Goal: Task Accomplishment & Management: Manage account settings

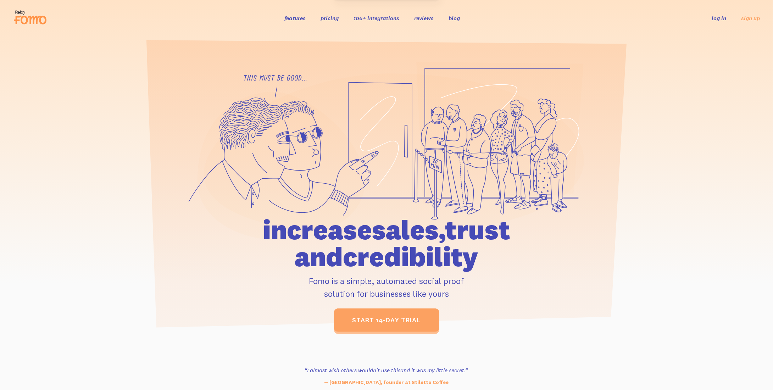
click at [722, 17] on link "log in" at bounding box center [719, 18] width 15 height 7
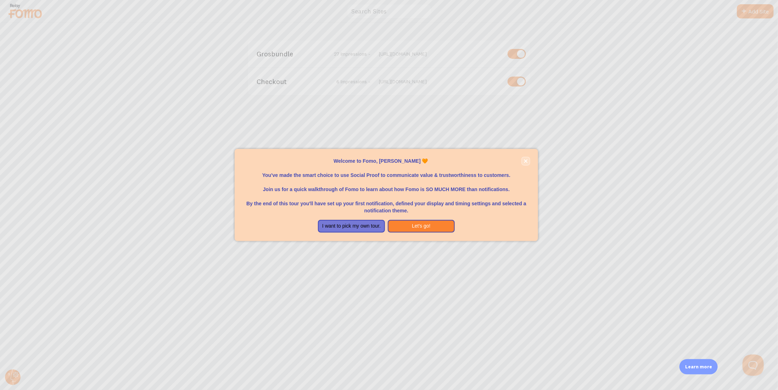
click at [528, 162] on icon "close," at bounding box center [526, 161] width 4 height 4
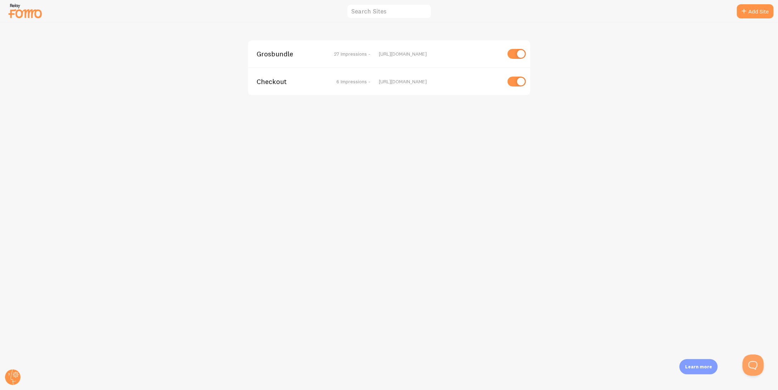
click at [267, 52] on span "Grosbundle" at bounding box center [285, 54] width 57 height 6
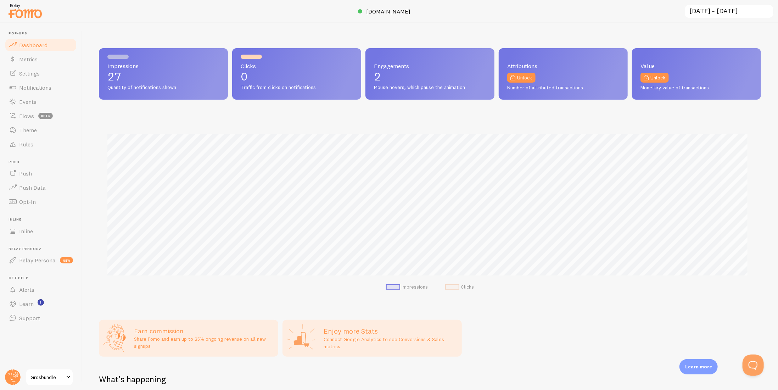
scroll to position [186, 657]
click at [39, 83] on link "Notifications" at bounding box center [40, 88] width 73 height 14
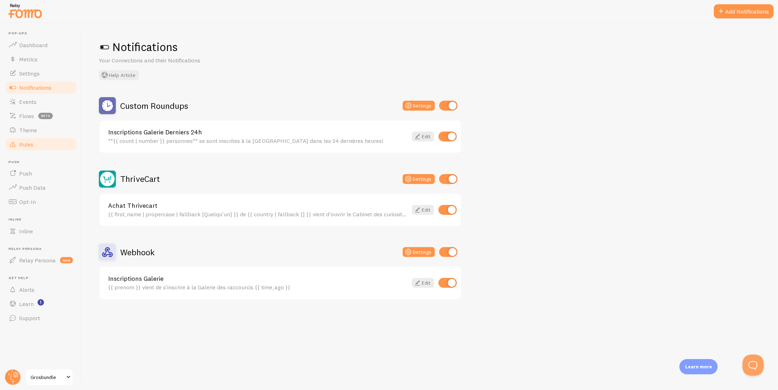
click at [29, 146] on span "Rules" at bounding box center [26, 144] width 14 height 7
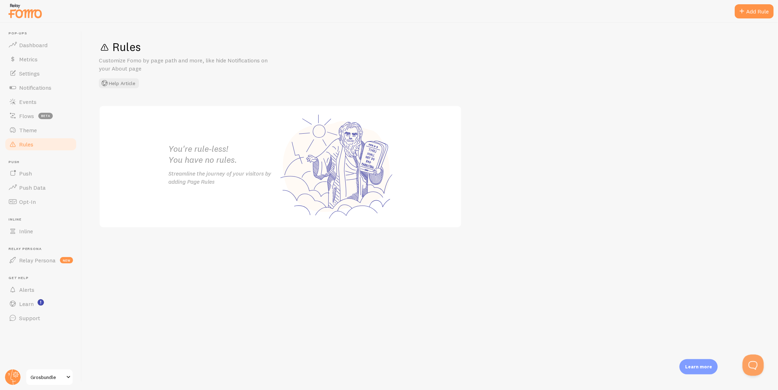
drag, startPoint x: 175, startPoint y: 134, endPoint x: 690, endPoint y: 37, distance: 524.1
click at [175, 143] on h2 "You're rule-less! You have no rules." at bounding box center [224, 154] width 112 height 22
click at [764, 10] on div "Add Rule" at bounding box center [754, 11] width 39 height 14
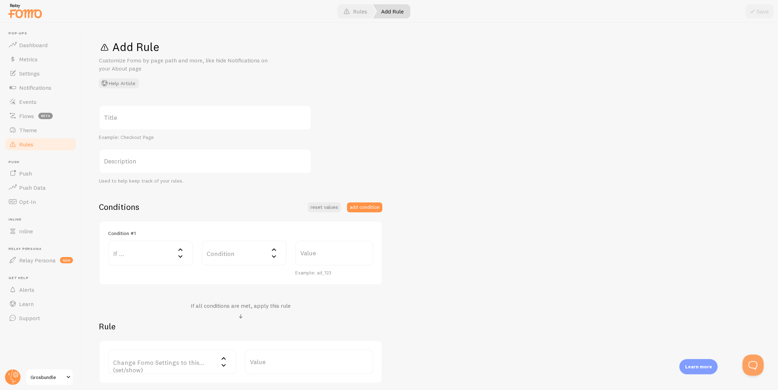
scroll to position [35, 0]
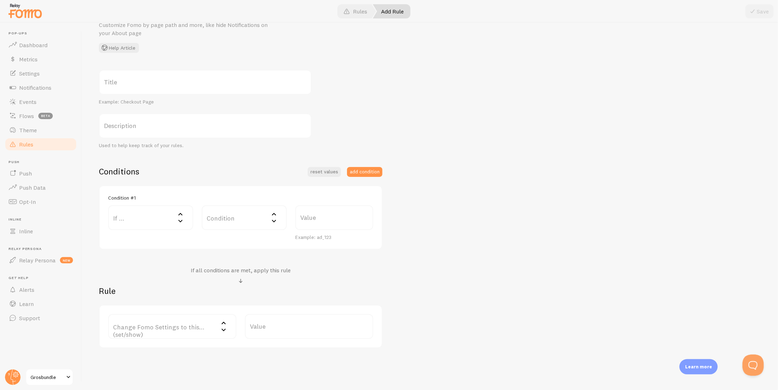
click at [151, 220] on label "If ..." at bounding box center [150, 217] width 85 height 25
click at [295, 124] on label "Description" at bounding box center [205, 125] width 213 height 25
click at [295, 124] on input "Description" at bounding box center [205, 125] width 213 height 25
click at [26, 85] on span "Notifications" at bounding box center [35, 87] width 32 height 7
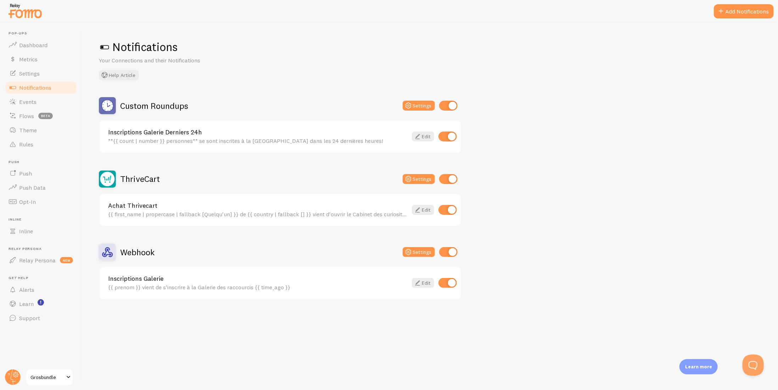
click at [166, 211] on div "{{ first_name | propercase | fallback [Quelqu'un] }} de {{ country | fallback […" at bounding box center [258, 214] width 300 height 6
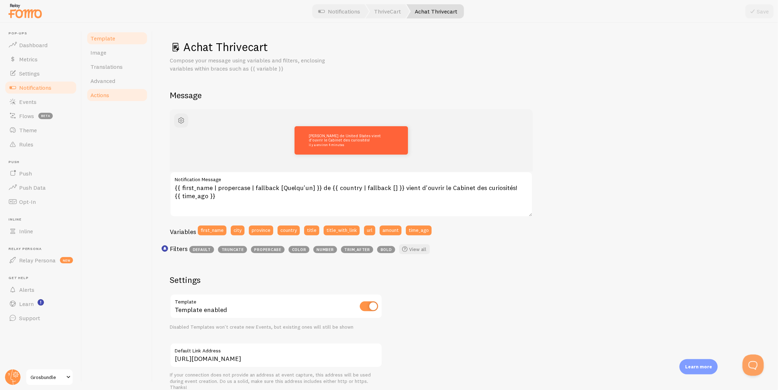
click at [107, 95] on span "Actions" at bounding box center [99, 95] width 19 height 7
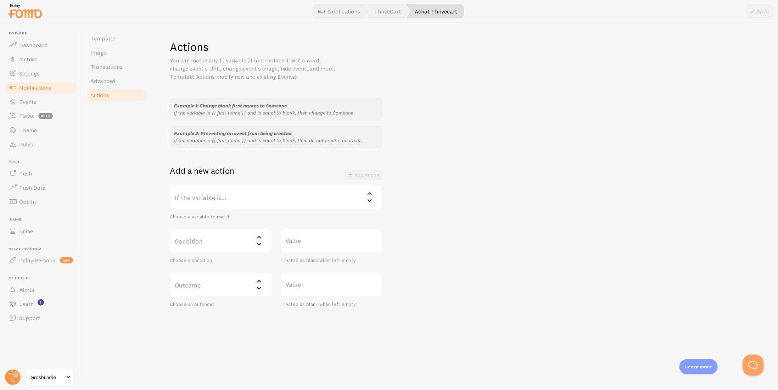
click at [204, 201] on label "If the variable is..." at bounding box center [276, 197] width 213 height 25
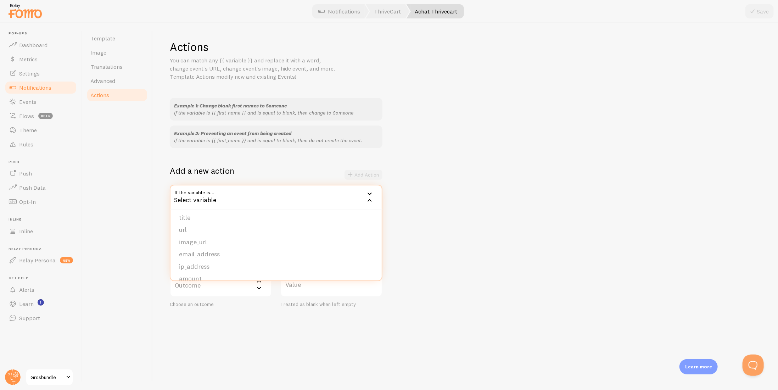
scroll to position [60, 0]
click at [215, 272] on li "amount" at bounding box center [276, 270] width 211 height 12
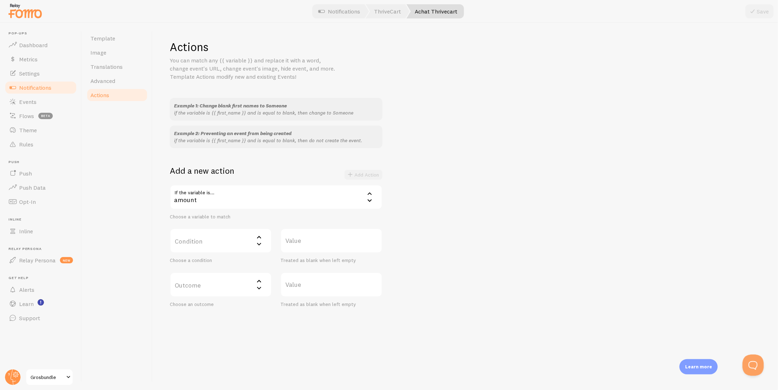
click at [207, 254] on div "Condition Select matcher equals not equal contains does not contain less than (…" at bounding box center [221, 245] width 102 height 35
click at [207, 245] on label "Condition" at bounding box center [221, 240] width 102 height 25
click at [199, 265] on li "equals" at bounding box center [221, 263] width 101 height 12
click at [329, 241] on label "Value" at bounding box center [332, 240] width 102 height 25
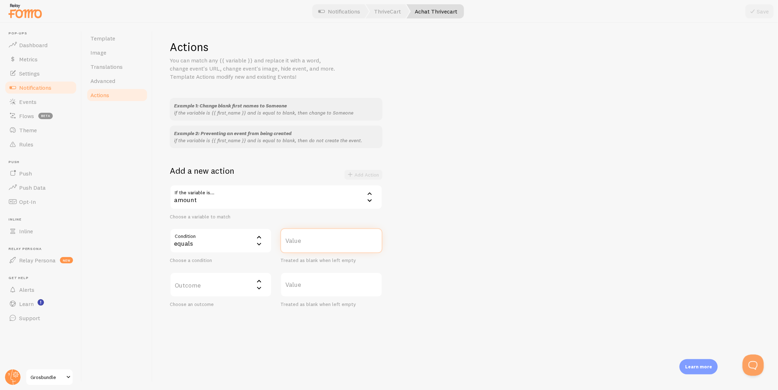
click at [329, 241] on input "Value" at bounding box center [332, 240] width 102 height 25
click at [307, 286] on label "Value" at bounding box center [332, 284] width 102 height 25
click at [307, 286] on input "Value" at bounding box center [332, 284] width 102 height 25
drag, startPoint x: 301, startPoint y: 246, endPoint x: 264, endPoint y: 250, distance: 37.8
click at [264, 250] on div "Condition equals equals equals not equal contains does not contain less than (n…" at bounding box center [276, 245] width 221 height 35
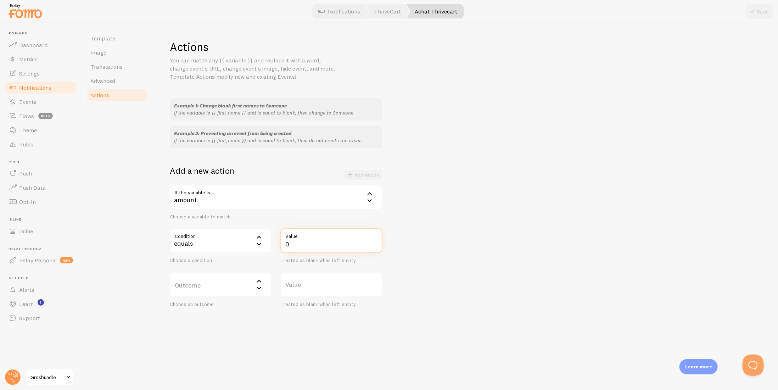
type input "0"
click at [229, 297] on div "Outcome Select outcome do not create event change to change matched value to ch…" at bounding box center [221, 289] width 102 height 35
drag, startPoint x: 223, startPoint y: 286, endPoint x: 221, endPoint y: 298, distance: 12.0
click at [223, 286] on label "Outcome" at bounding box center [221, 284] width 102 height 25
click at [215, 309] on li "do not create event" at bounding box center [221, 307] width 101 height 12
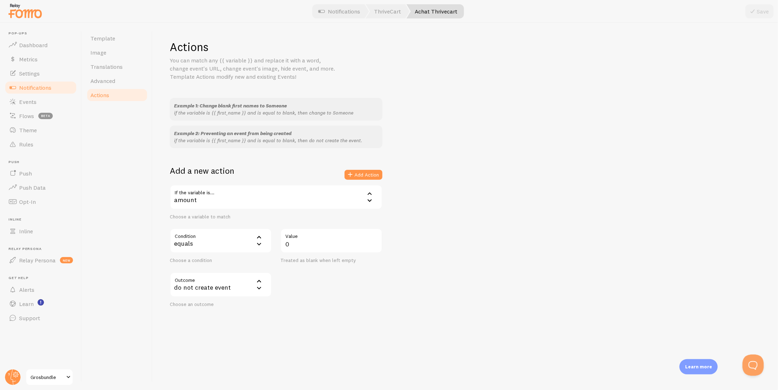
click at [468, 267] on div "Example 1: Change blank first names to Someone if the variable is {{ first_name…" at bounding box center [466, 203] width 592 height 210
click at [376, 176] on button "Add Action" at bounding box center [364, 175] width 38 height 10
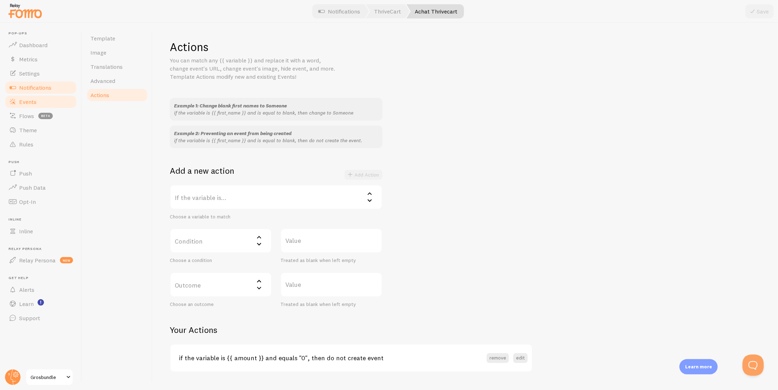
click at [29, 98] on span "Events" at bounding box center [27, 101] width 17 height 7
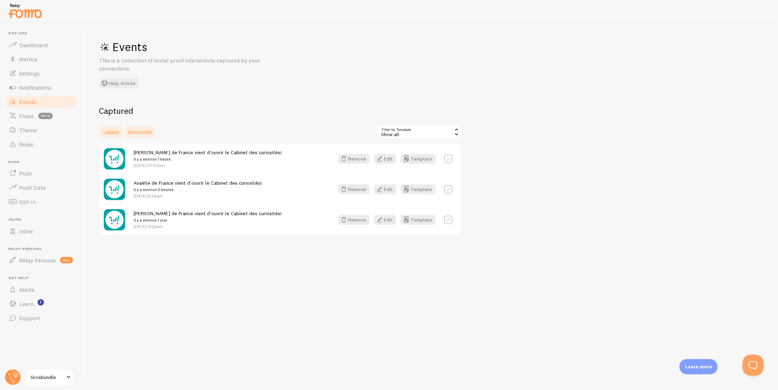
click at [140, 135] on link "Removed" at bounding box center [140, 132] width 32 height 14
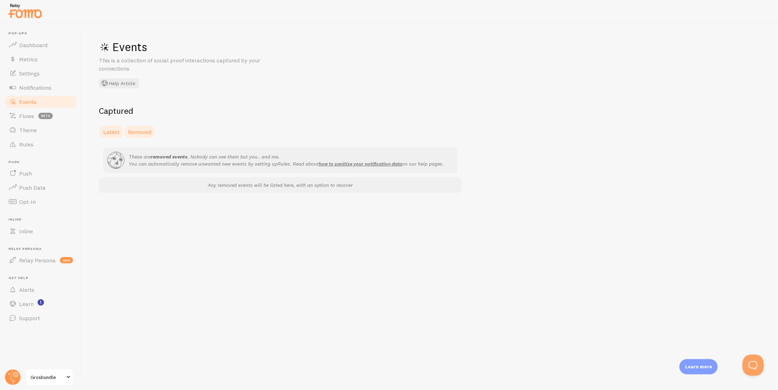
click at [107, 131] on span "Latest" at bounding box center [111, 131] width 16 height 7
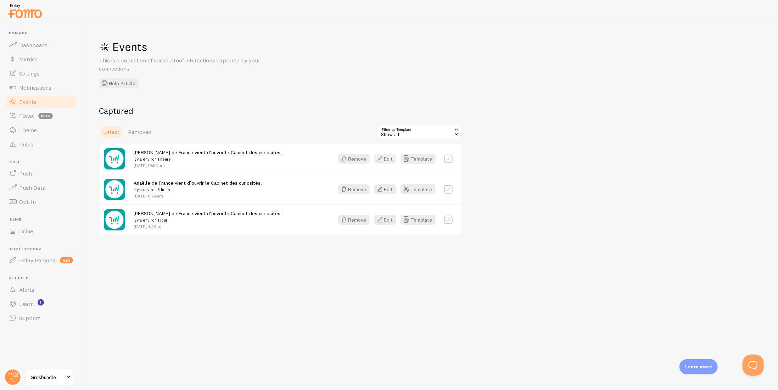
click at [382, 159] on icon "button" at bounding box center [380, 159] width 9 height 9
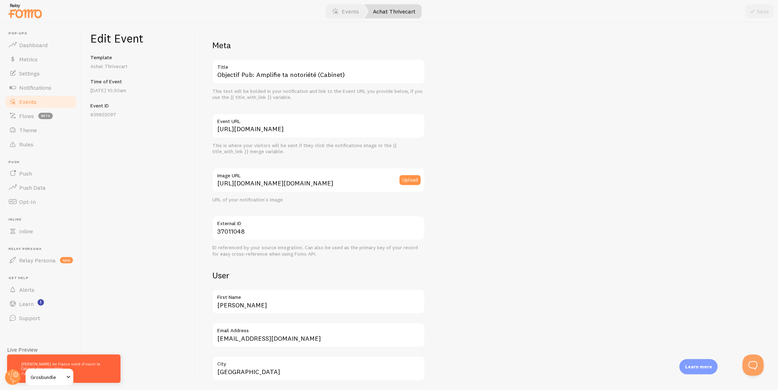
scroll to position [186, 0]
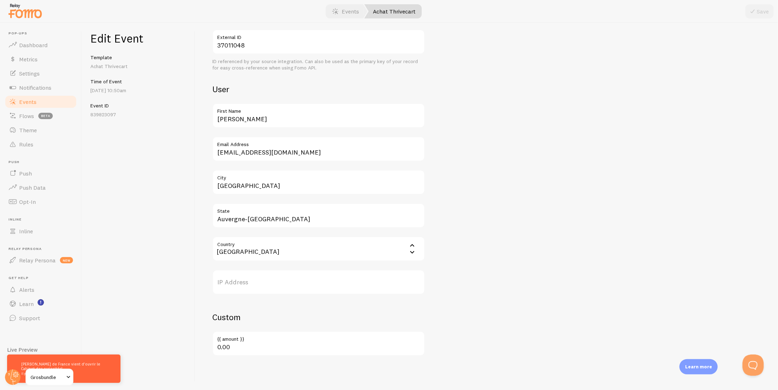
click at [26, 103] on span "Events" at bounding box center [27, 101] width 17 height 7
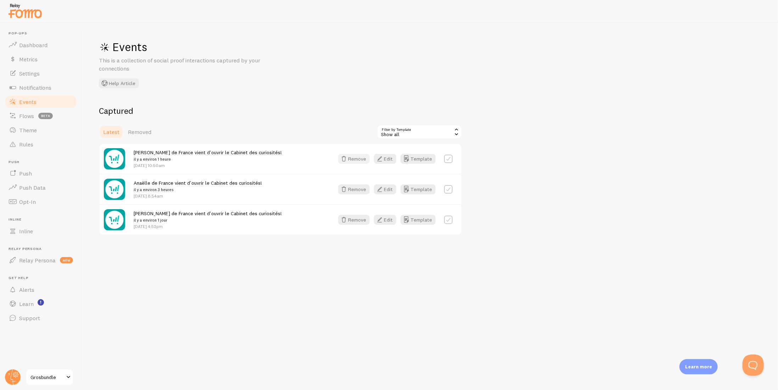
click at [357, 158] on button "Remove" at bounding box center [354, 159] width 32 height 10
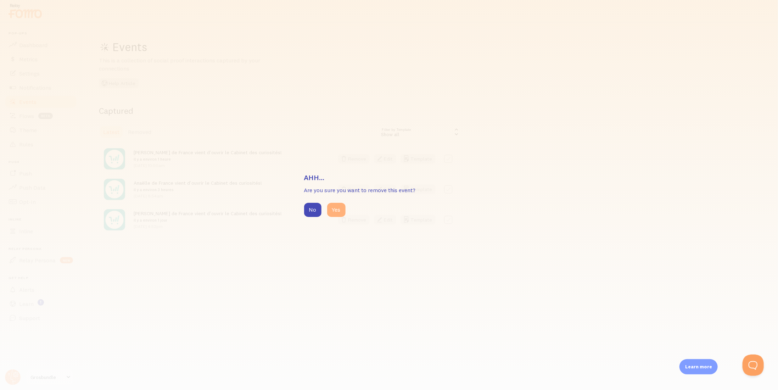
click at [333, 210] on button "Yes" at bounding box center [336, 210] width 18 height 14
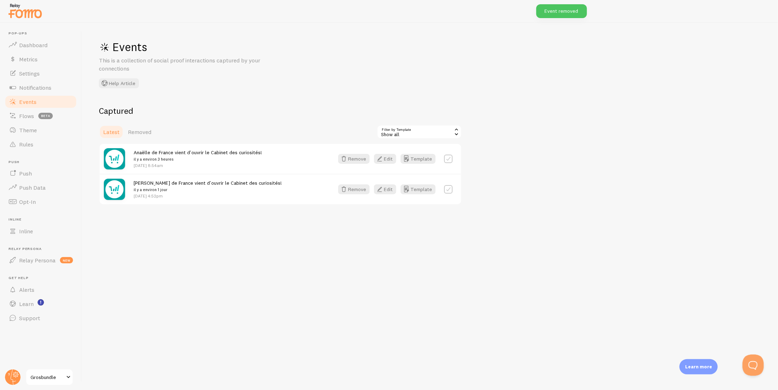
click at [445, 158] on label at bounding box center [448, 159] width 9 height 9
checkbox input "true"
click at [447, 187] on label at bounding box center [448, 189] width 9 height 9
checkbox input "true"
click at [419, 133] on icon "button" at bounding box center [414, 132] width 9 height 9
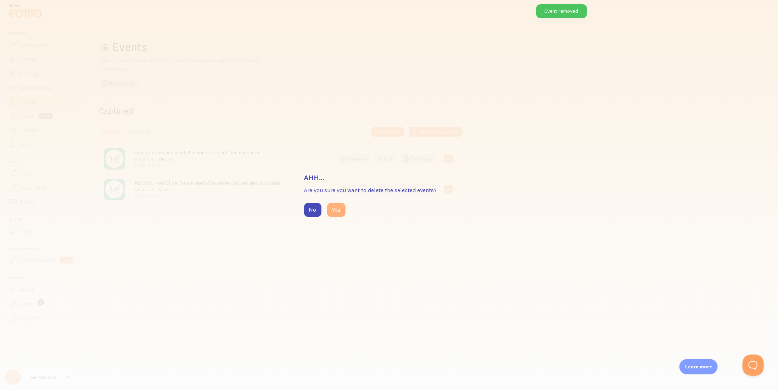
click at [332, 208] on button "Yes" at bounding box center [336, 210] width 18 height 14
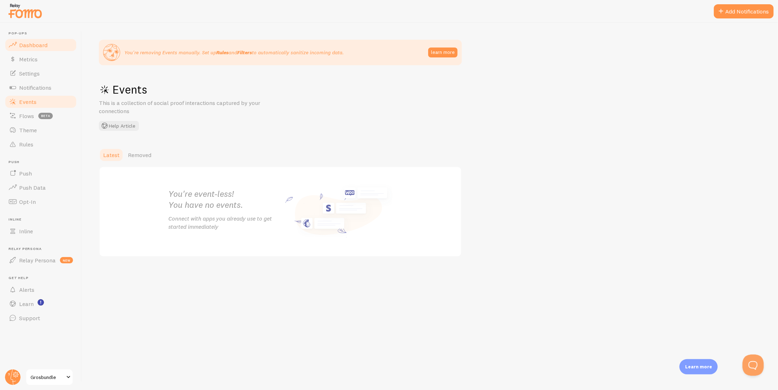
click at [23, 48] on span "Dashboard" at bounding box center [33, 44] width 28 height 7
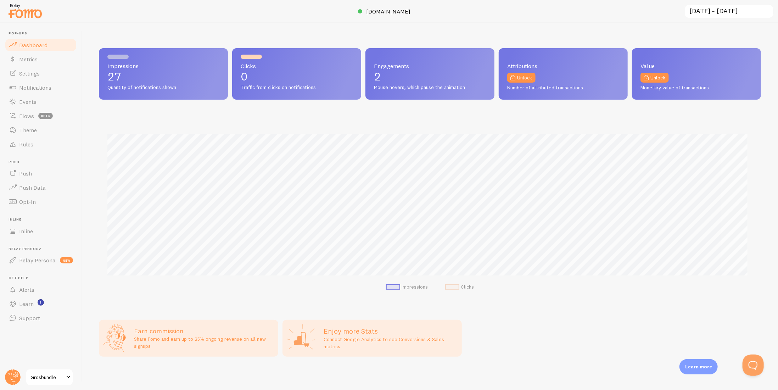
scroll to position [186, 657]
click at [50, 376] on span "Grosbundle" at bounding box center [48, 377] width 34 height 9
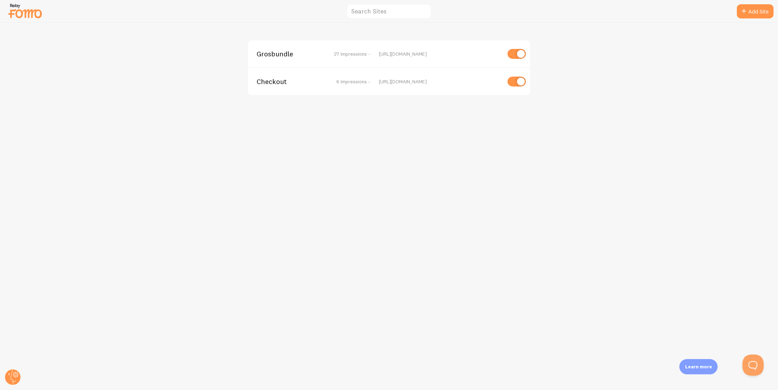
click at [271, 84] on span "Checkout" at bounding box center [285, 81] width 57 height 6
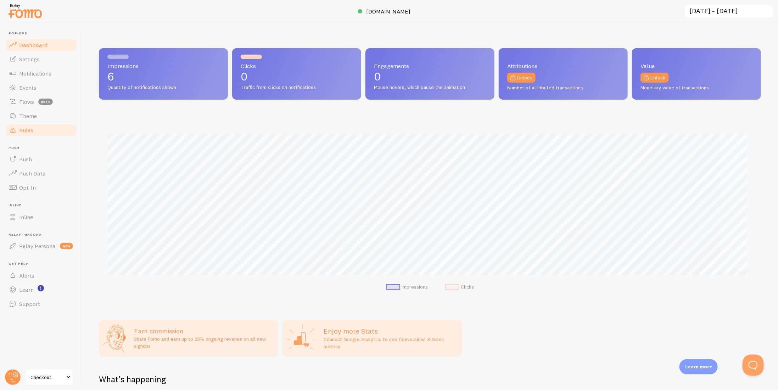
scroll to position [186, 657]
click at [41, 78] on link "Notifications" at bounding box center [40, 73] width 73 height 14
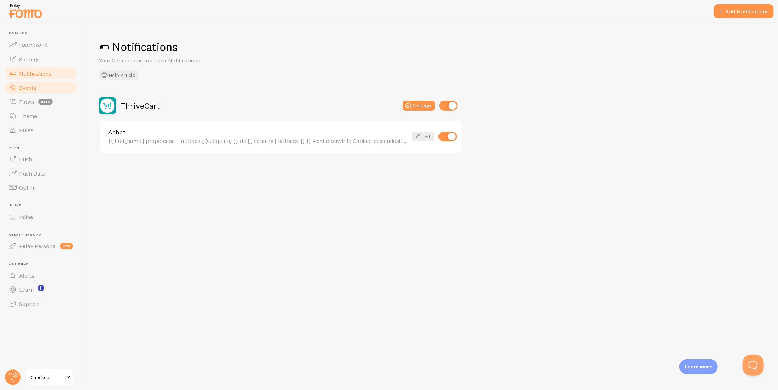
click at [38, 84] on link "Events" at bounding box center [40, 88] width 73 height 14
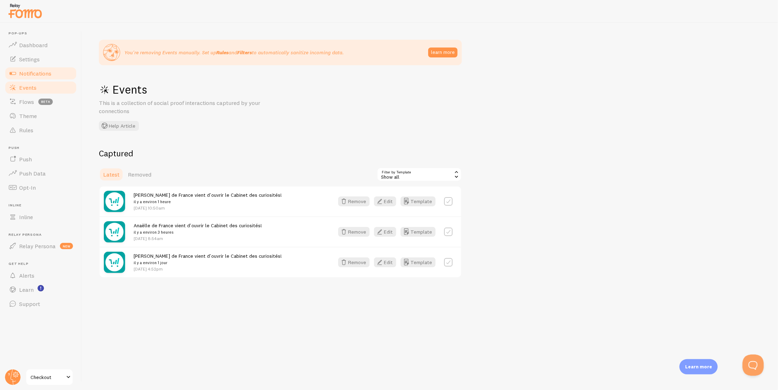
click at [38, 76] on span "Notifications" at bounding box center [35, 73] width 32 height 7
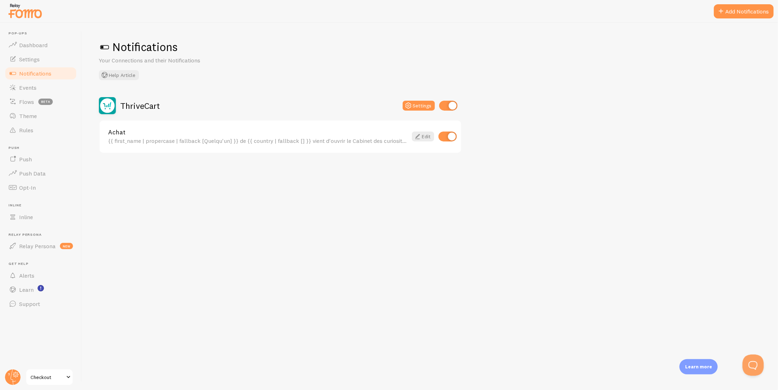
click at [173, 122] on div "Achat {{ first_name | propercase | fallback [Quelqu'un] }} de {{ country | fall…" at bounding box center [281, 137] width 362 height 32
click at [173, 129] on link "Achat" at bounding box center [258, 132] width 300 height 6
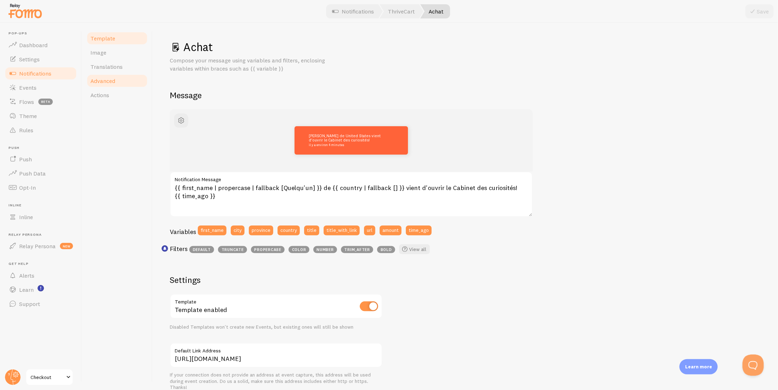
click at [115, 87] on link "Advanced" at bounding box center [117, 81] width 62 height 14
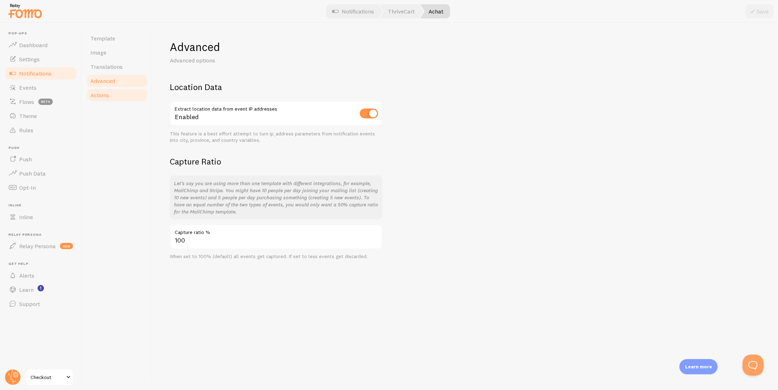
click at [113, 97] on link "Actions" at bounding box center [117, 95] width 62 height 14
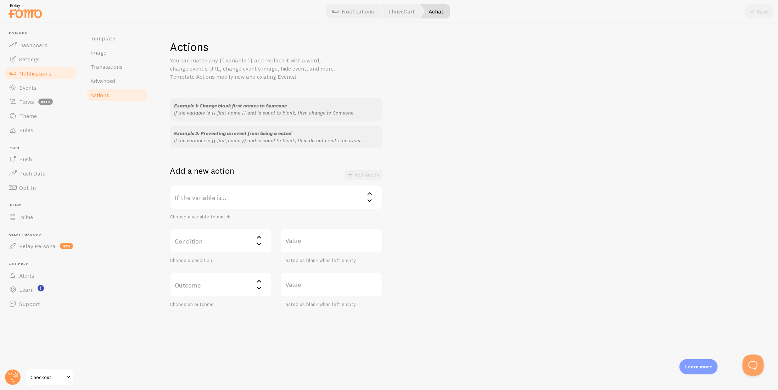
click at [208, 206] on label "If the variable is..." at bounding box center [276, 197] width 213 height 25
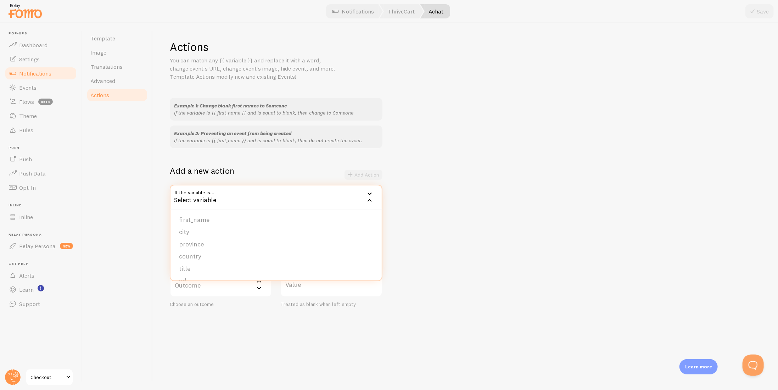
scroll to position [60, 0]
drag, startPoint x: 193, startPoint y: 267, endPoint x: 195, endPoint y: 255, distance: 12.9
click at [193, 267] on li "amount" at bounding box center [276, 270] width 211 height 12
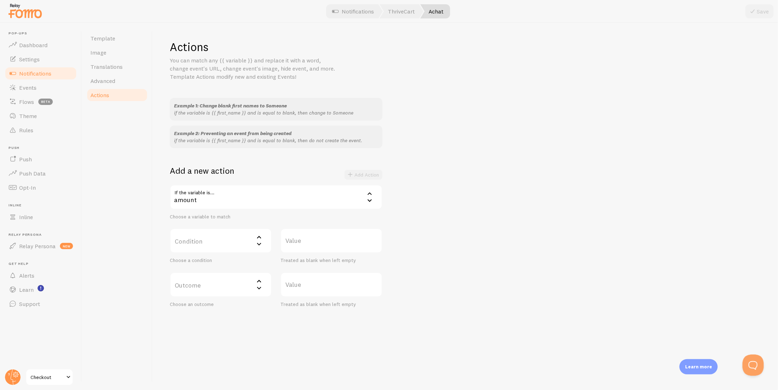
click at [198, 232] on label "Condition" at bounding box center [221, 240] width 102 height 25
click at [205, 265] on li "equals" at bounding box center [221, 263] width 101 height 12
click at [301, 240] on label "Value" at bounding box center [332, 240] width 102 height 25
click at [301, 240] on input "Value" at bounding box center [332, 240] width 102 height 25
type input "0"
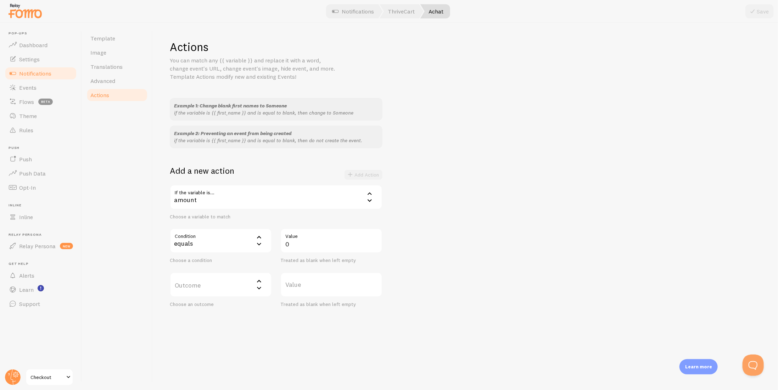
click at [448, 225] on div "Example 1: Change blank first names to Someone if the variable is {{ first_name…" at bounding box center [466, 203] width 592 height 210
click at [191, 290] on label "Outcome" at bounding box center [221, 284] width 102 height 25
click at [210, 305] on li "do not create event" at bounding box center [221, 307] width 101 height 12
click at [374, 173] on button "Add Action" at bounding box center [364, 175] width 38 height 10
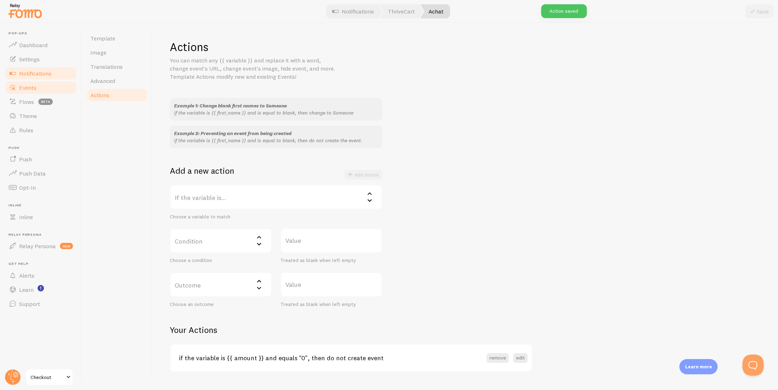
click at [26, 84] on span "Events" at bounding box center [27, 87] width 17 height 7
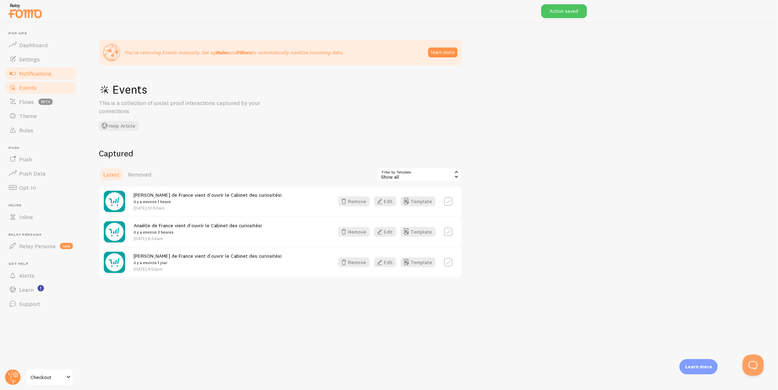
click at [26, 75] on span "Notifications" at bounding box center [35, 73] width 32 height 7
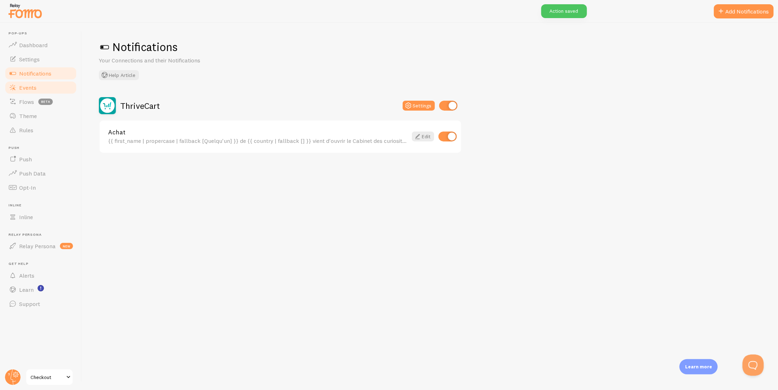
click at [32, 86] on span "Events" at bounding box center [27, 87] width 17 height 7
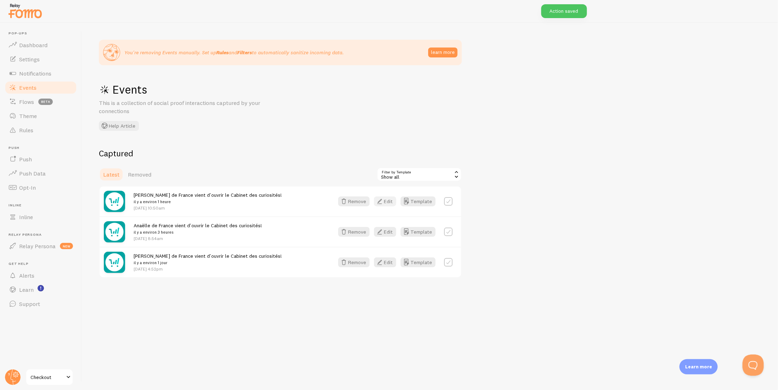
click at [389, 205] on button "Edit" at bounding box center [385, 201] width 22 height 10
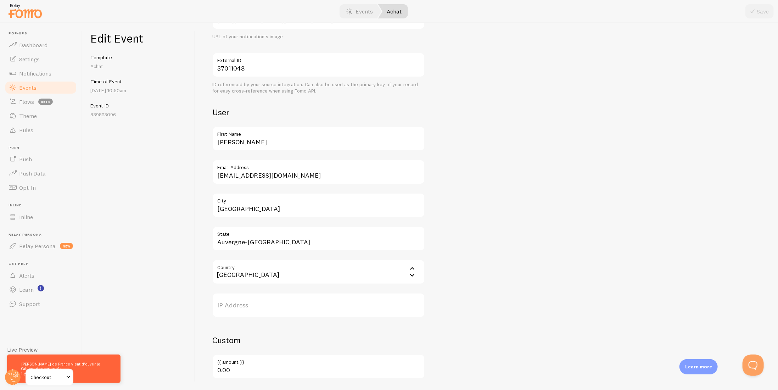
scroll to position [186, 0]
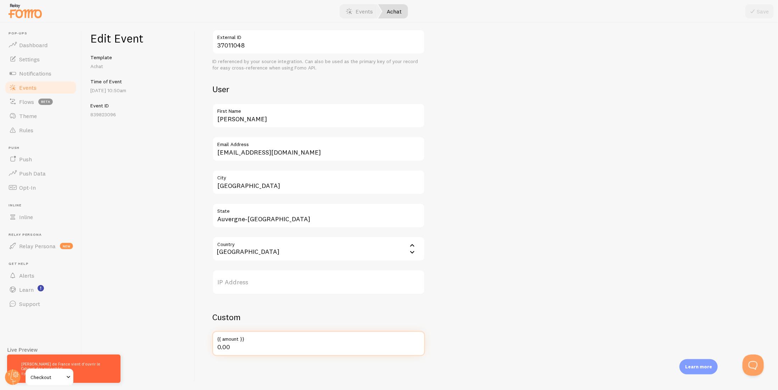
click at [251, 343] on input "0.00" at bounding box center [318, 343] width 213 height 25
click at [157, 255] on div "Edit Event Template Achat Time of Event [DATE] 10:50am Event ID 839823096" at bounding box center [138, 206] width 113 height 367
click at [28, 90] on span "Events" at bounding box center [27, 87] width 17 height 7
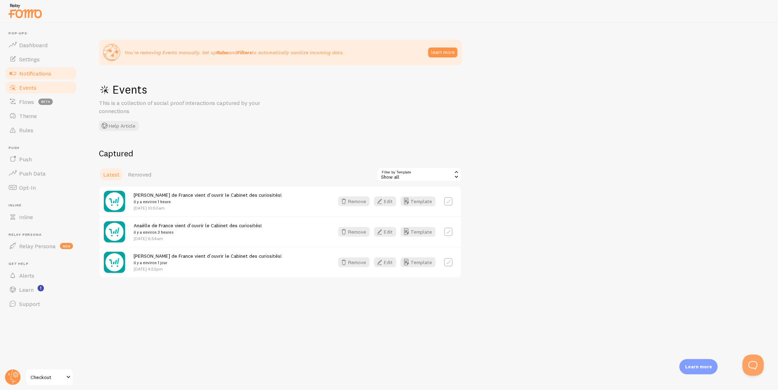
click at [45, 67] on link "Notifications" at bounding box center [40, 73] width 73 height 14
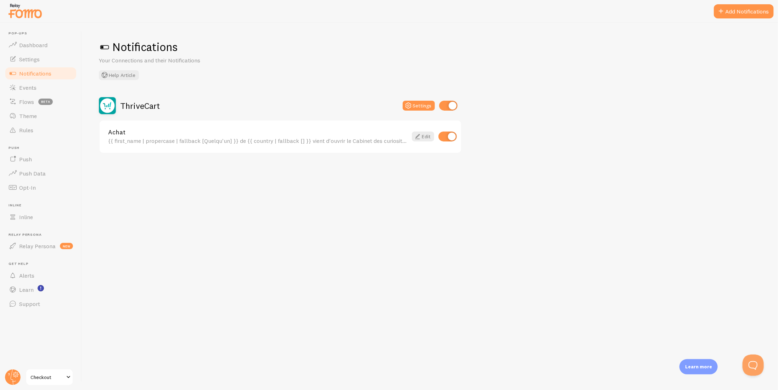
click at [141, 138] on div "{{ first_name | propercase | fallback [Quelqu'un] }} de {{ country | fallback […" at bounding box center [258, 141] width 300 height 6
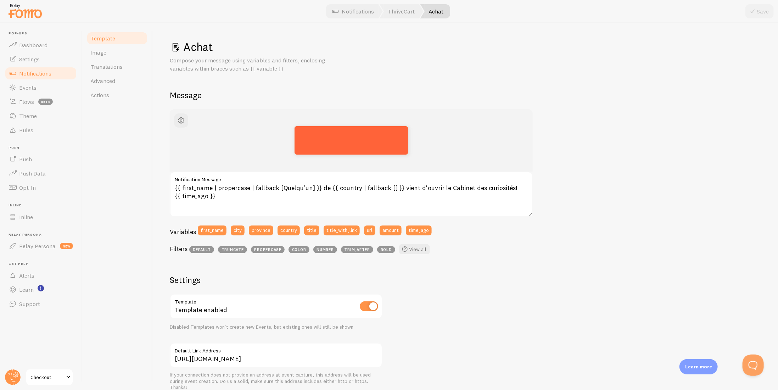
scroll to position [139, 0]
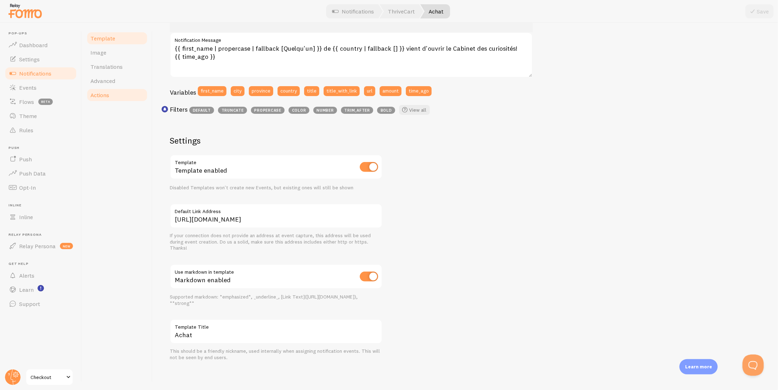
click at [105, 90] on link "Actions" at bounding box center [117, 95] width 62 height 14
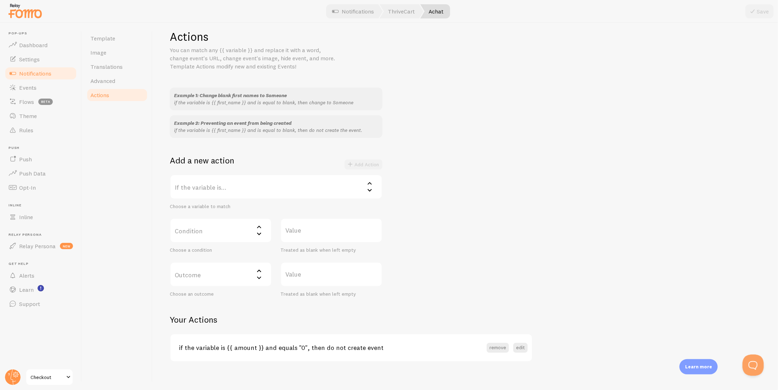
scroll to position [16, 0]
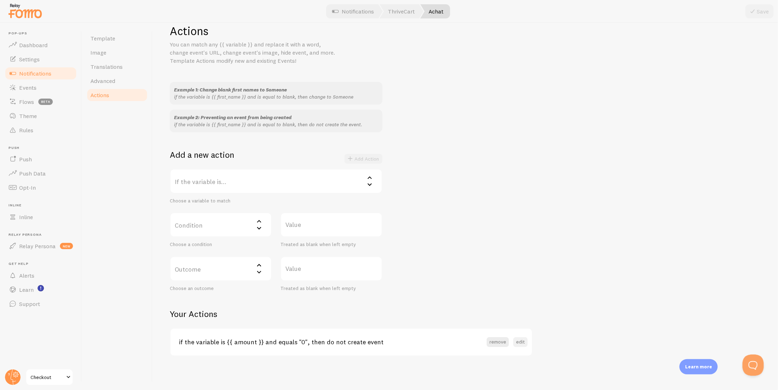
click at [519, 342] on button "edit" at bounding box center [521, 342] width 15 height 10
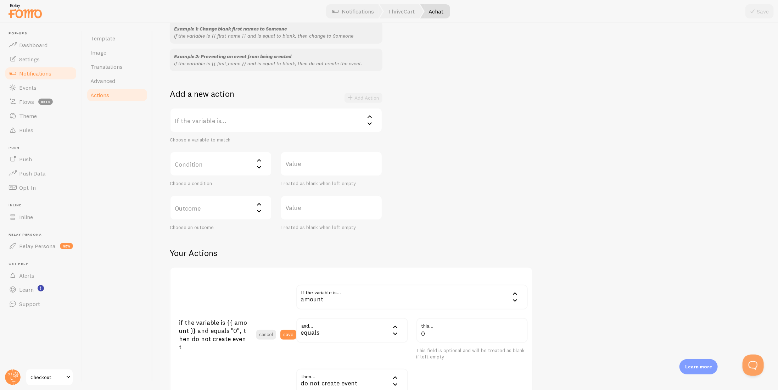
scroll to position [151, 0]
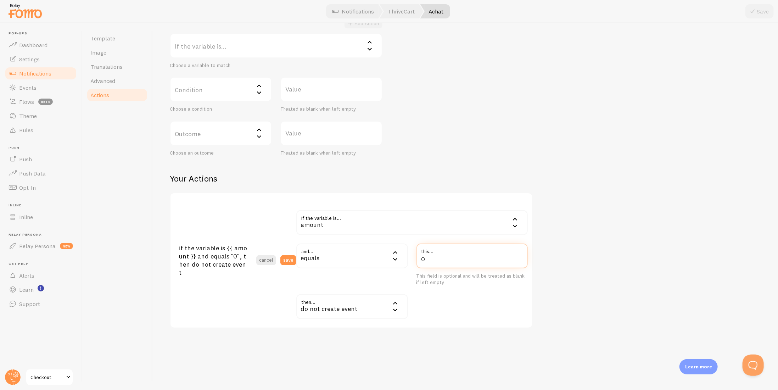
click at [433, 259] on input "0" at bounding box center [473, 256] width 112 height 25
paste input ".00"
type input "0.00"
click at [591, 266] on div "Actions You can match any {{ variable }} and replace it with a word, change eve…" at bounding box center [466, 108] width 592 height 440
click at [294, 260] on button "save" at bounding box center [289, 260] width 16 height 10
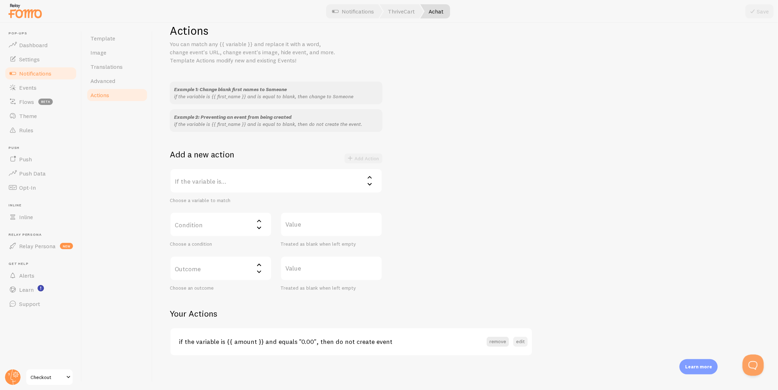
scroll to position [16, 0]
click at [23, 83] on link "Events" at bounding box center [40, 88] width 73 height 14
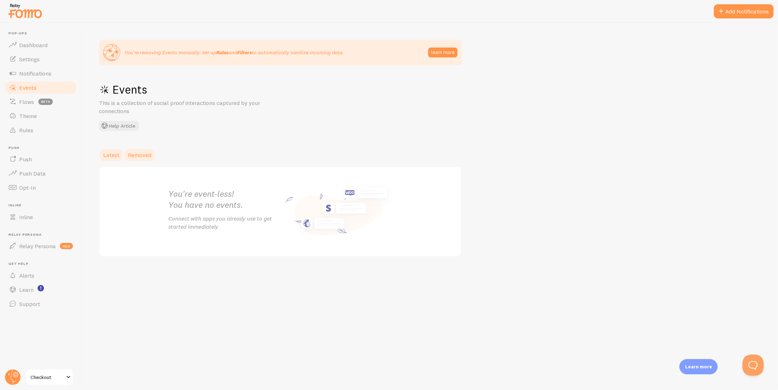
click at [144, 158] on span "Removed" at bounding box center [139, 154] width 23 height 7
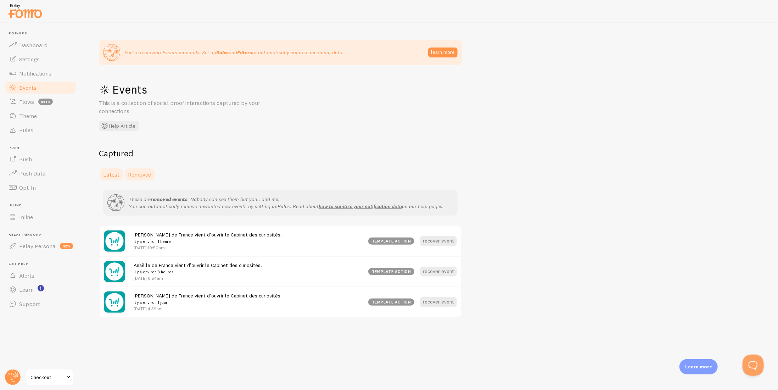
click at [110, 173] on span "Latest" at bounding box center [111, 174] width 16 height 7
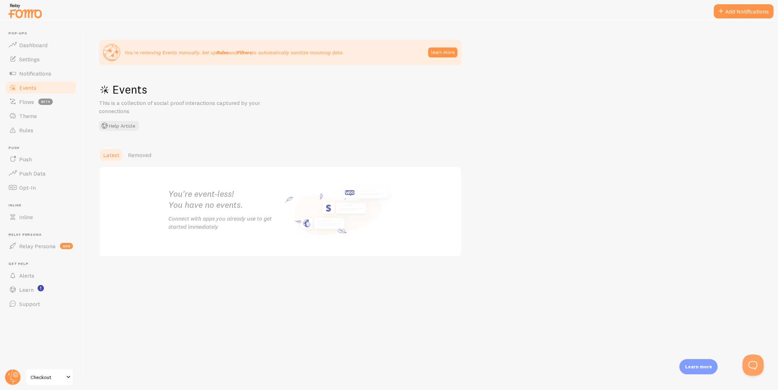
click at [44, 371] on link "Checkout" at bounding box center [50, 377] width 48 height 17
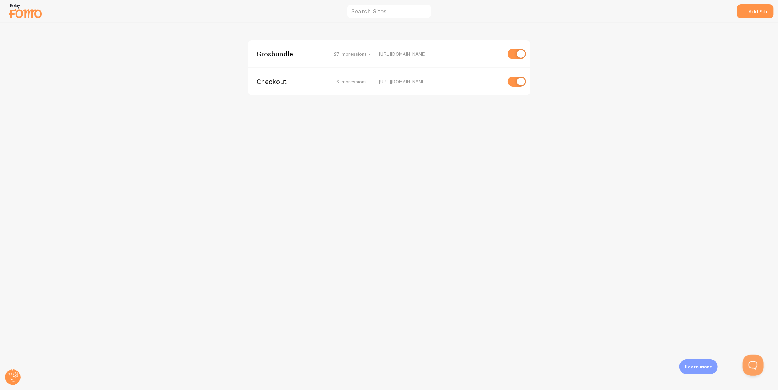
click at [272, 55] on span "Grosbundle" at bounding box center [285, 54] width 57 height 6
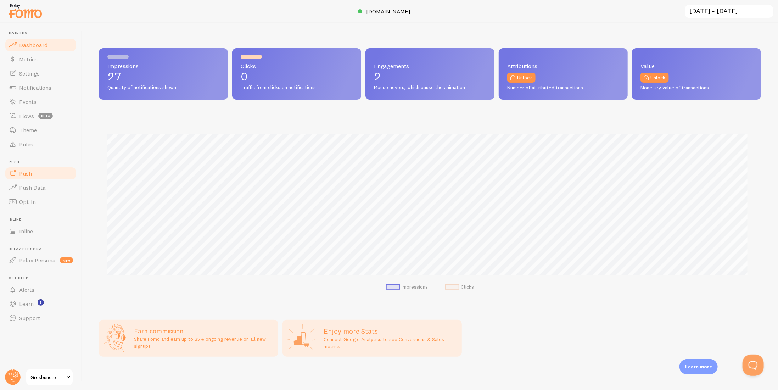
scroll to position [186, 657]
click at [29, 88] on span "Notifications" at bounding box center [35, 87] width 32 height 7
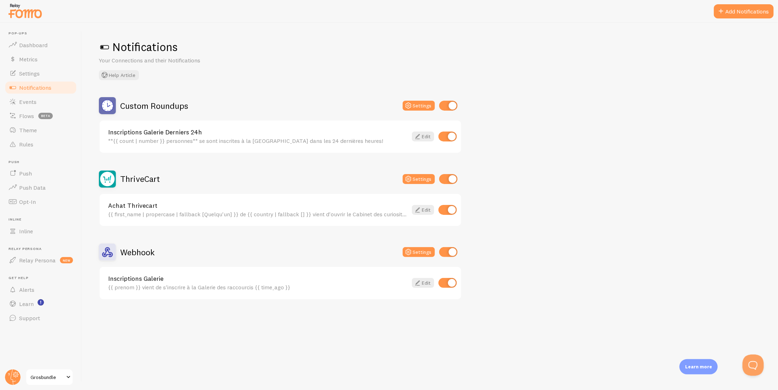
click at [155, 211] on div "{{ first_name | propercase | fallback [Quelqu'un] }} de {{ country | fallback […" at bounding box center [258, 214] width 300 height 6
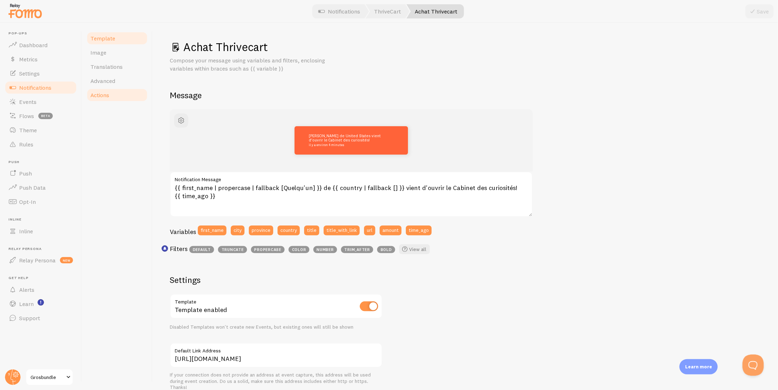
click at [99, 95] on span "Actions" at bounding box center [99, 95] width 19 height 7
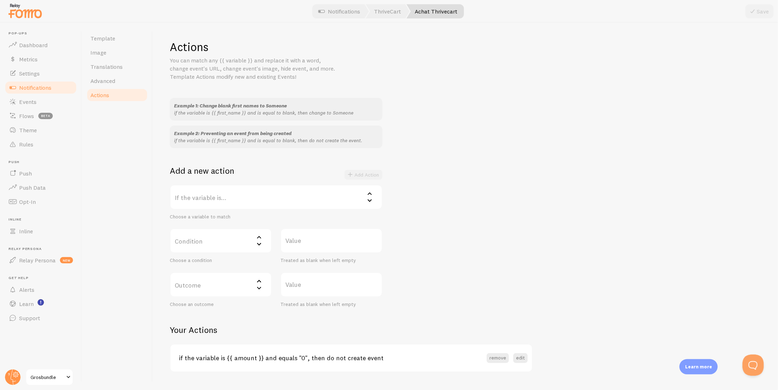
scroll to position [16, 0]
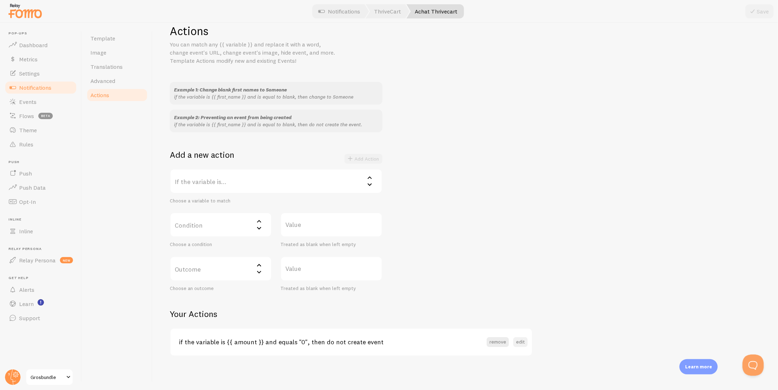
click at [517, 342] on button "edit" at bounding box center [521, 342] width 15 height 10
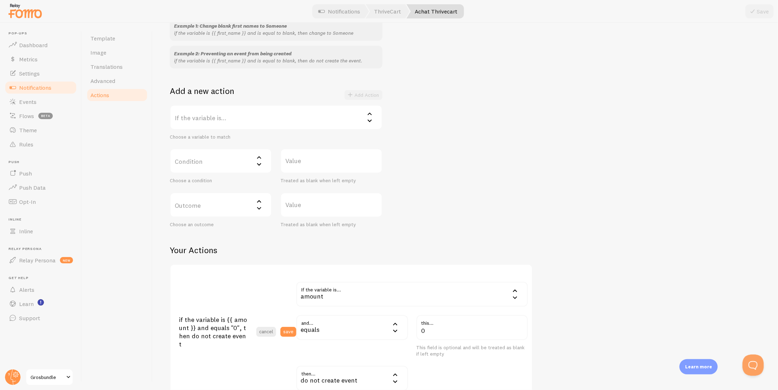
scroll to position [151, 0]
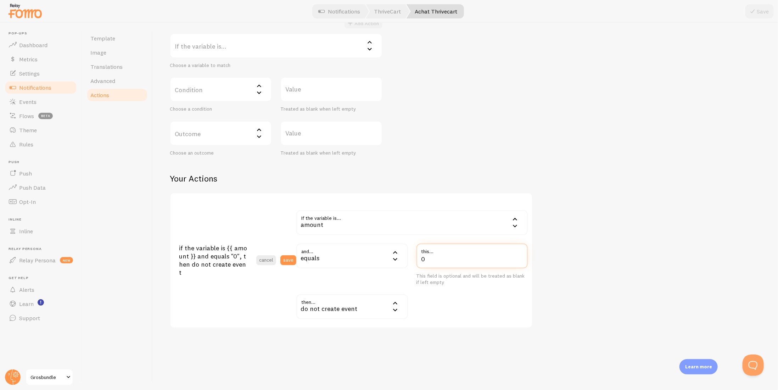
click at [443, 259] on input "0" at bounding box center [473, 256] width 112 height 25
paste input ".00"
type input "0.00"
click at [616, 259] on div "Actions You can match any {{ variable }} and replace it with a word, change eve…" at bounding box center [466, 108] width 592 height 440
click at [290, 262] on button "save" at bounding box center [289, 260] width 16 height 10
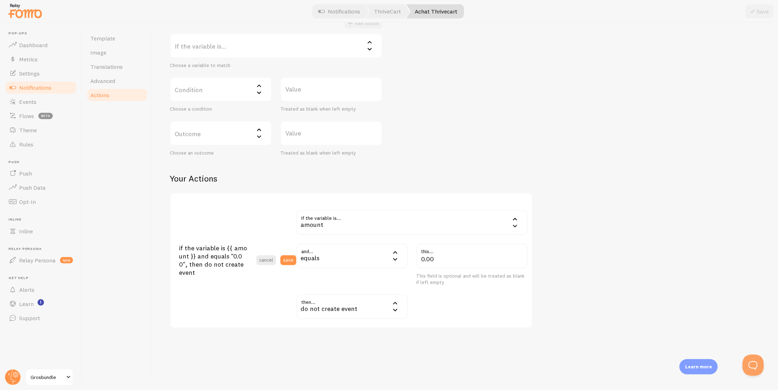
scroll to position [16, 0]
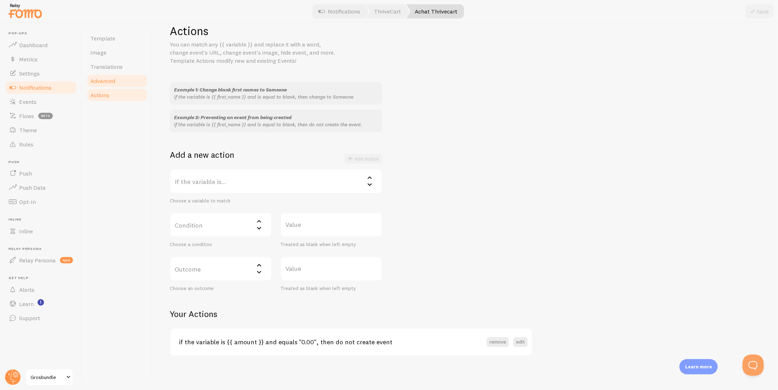
click at [101, 84] on span "Advanced" at bounding box center [102, 80] width 25 height 7
